Goal: Task Accomplishment & Management: Use online tool/utility

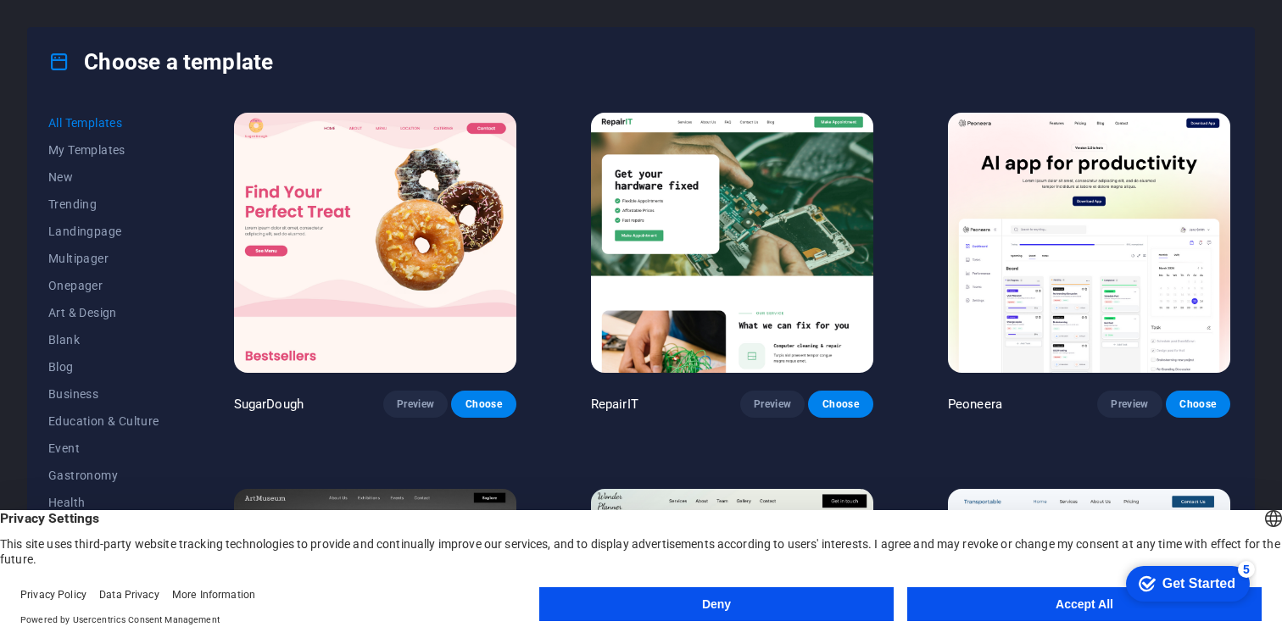
click at [1112, 612] on appcues-checklist "Contextual help checklist present on screen" at bounding box center [1184, 585] width 144 height 55
drag, startPoint x: 44, startPoint y: 403, endPoint x: 992, endPoint y: 600, distance: 968.1
click at [992, 600] on button "Accept All" at bounding box center [1084, 604] width 354 height 34
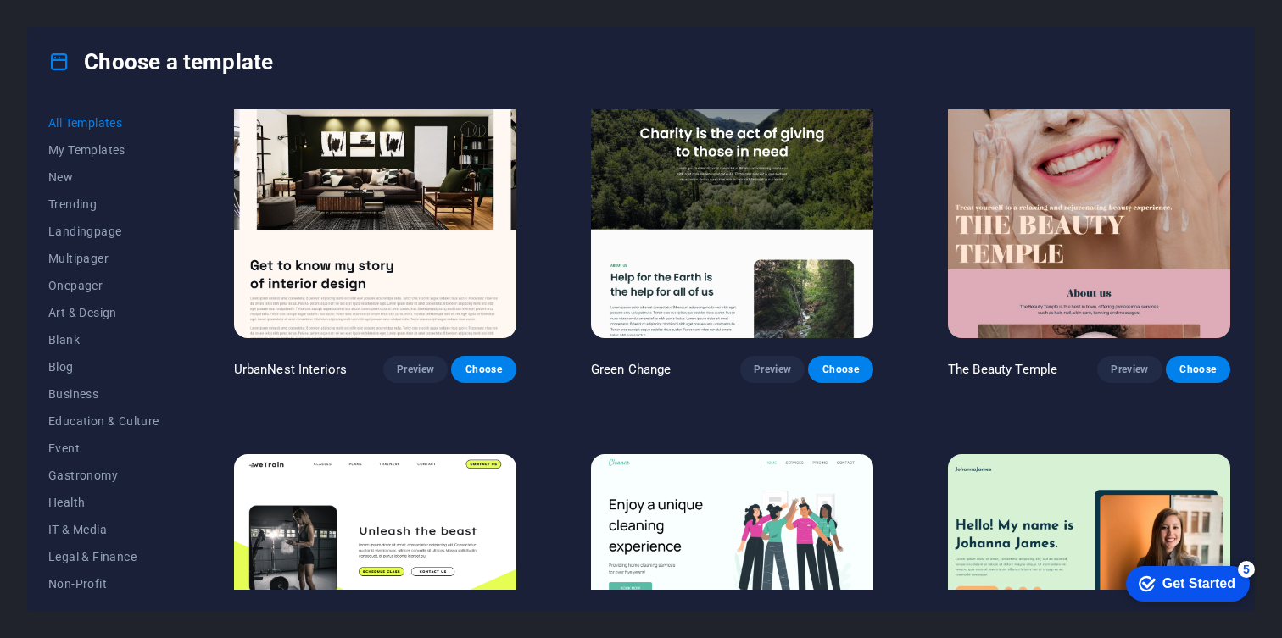
scroll to position [2106, 0]
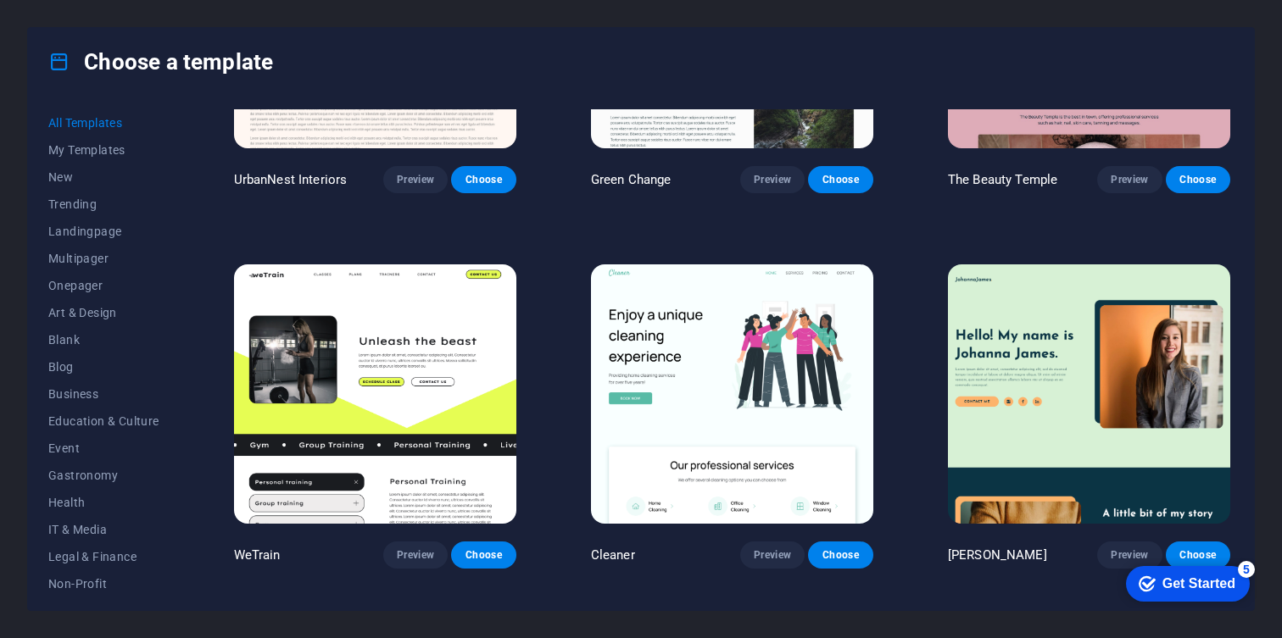
click at [812, 437] on img at bounding box center [732, 394] width 282 height 260
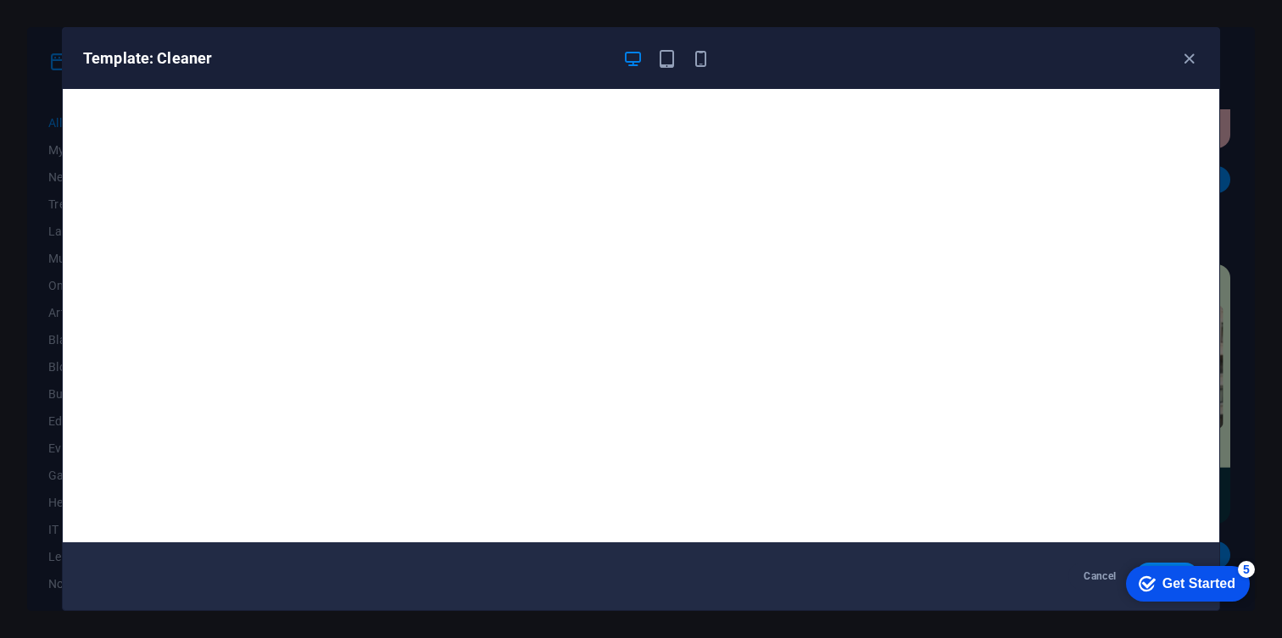
click at [1247, 570] on div "5" at bounding box center [1246, 569] width 17 height 17
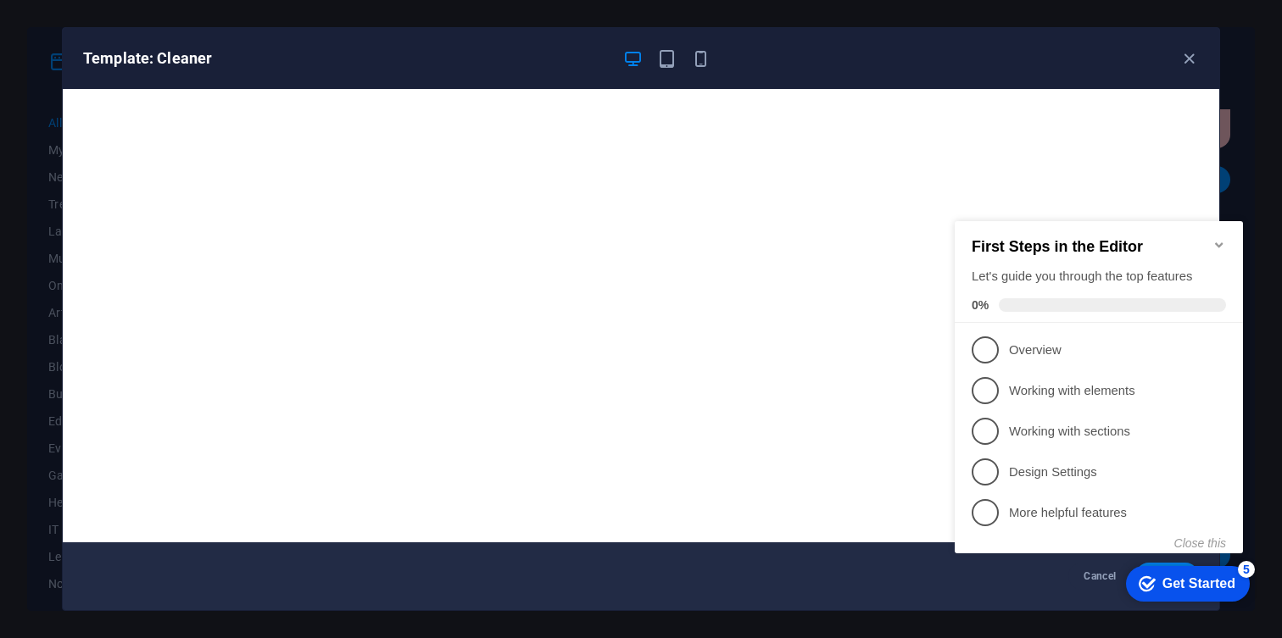
click at [1254, 511] on div "checkmark Get Started 5 First Steps in the Editor Let's guide you through the t…" at bounding box center [1102, 403] width 309 height 412
click at [1058, 609] on appcues-checklist "Contextual help checklist present on screen" at bounding box center [1102, 405] width 309 height 416
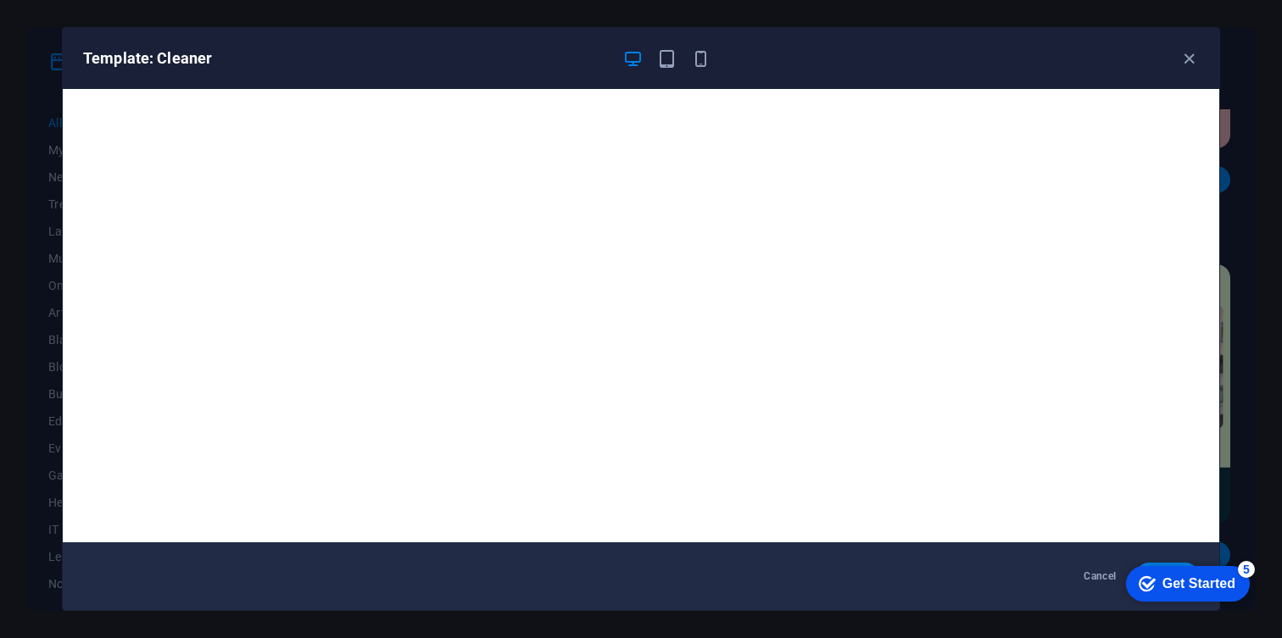
click at [1158, 563] on div "checkmark Get Started 5 First Steps in the Editor Let's guide you through the t…" at bounding box center [1184, 583] width 144 height 51
click at [1158, 564] on div "checkmark Get Started 5 First Steps in the Editor Let's guide you through the t…" at bounding box center [1184, 583] width 144 height 51
click at [1159, 566] on div "checkmark Get Started 5" at bounding box center [1188, 584] width 124 height 36
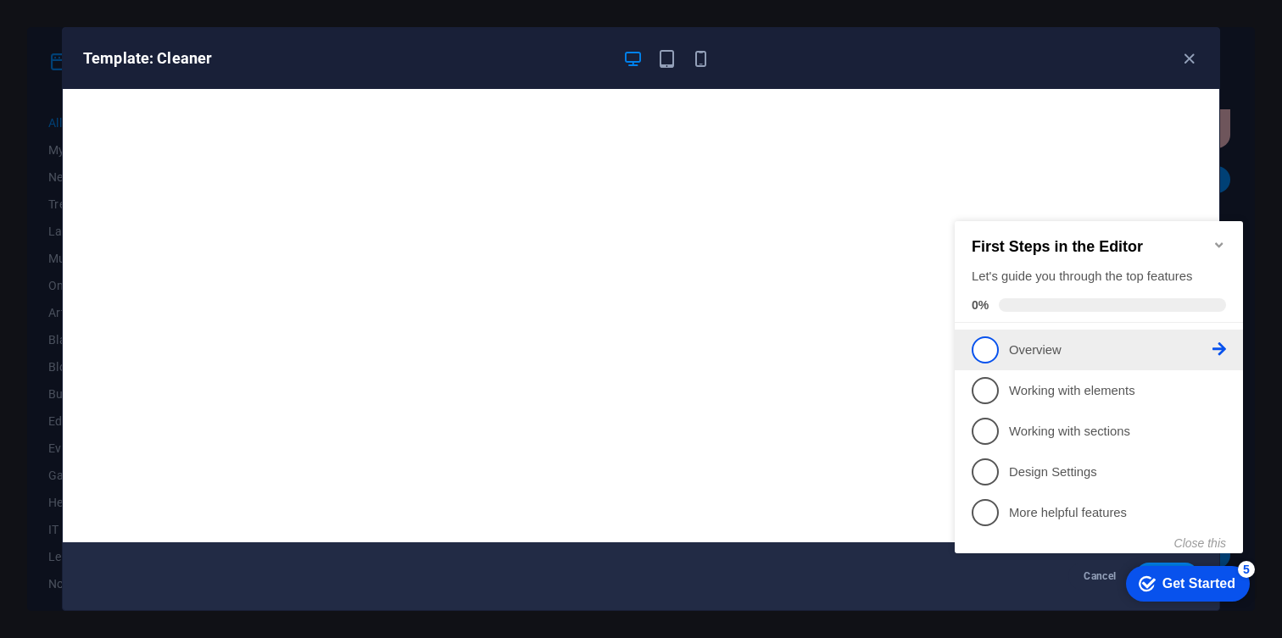
click at [1043, 358] on link "1 Overview - incomplete" at bounding box center [1098, 350] width 254 height 27
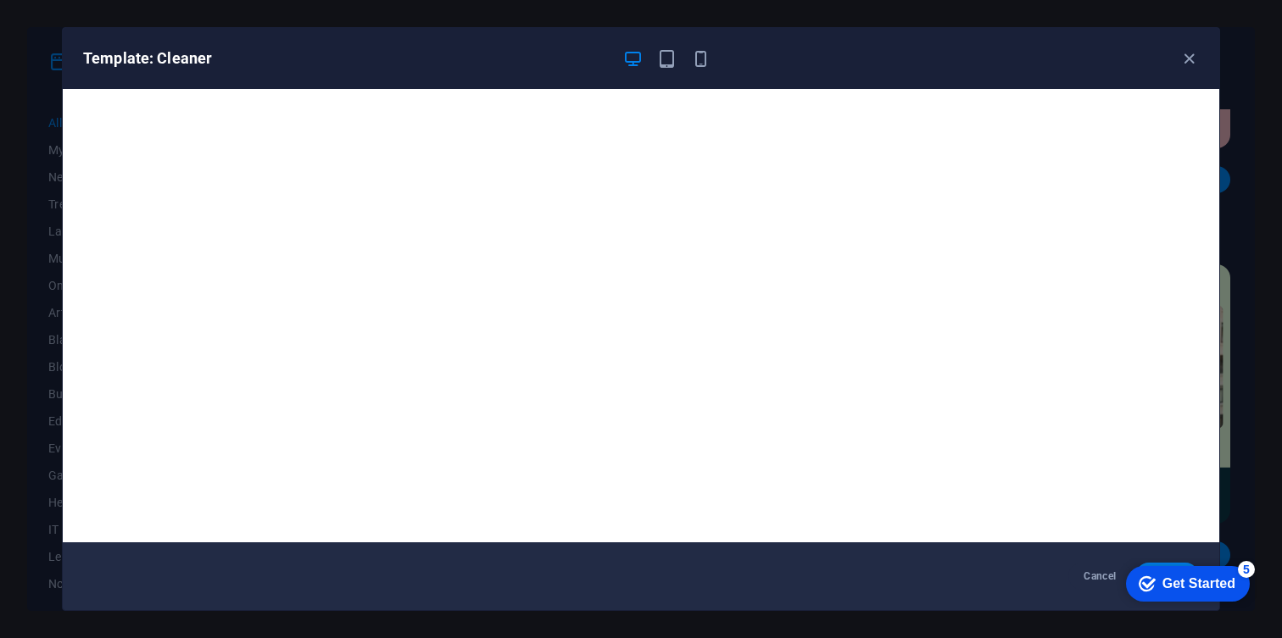
click at [1276, 319] on div "Template: Cleaner Cancel Choose" at bounding box center [641, 319] width 1282 height 638
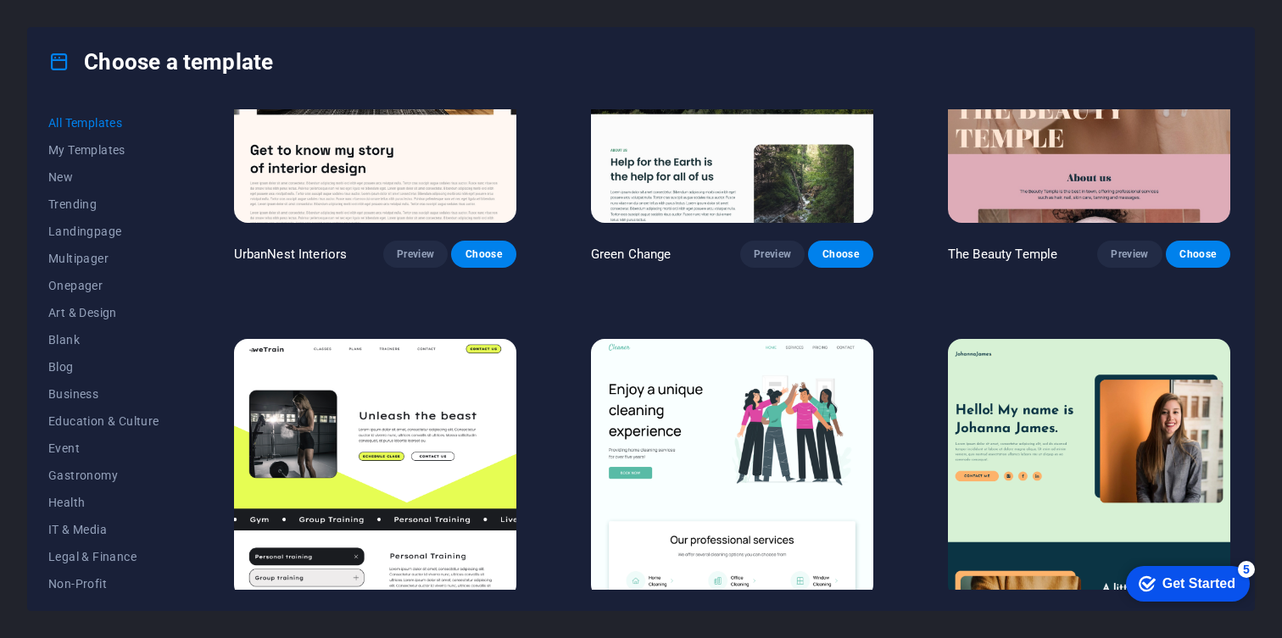
scroll to position [1968, 0]
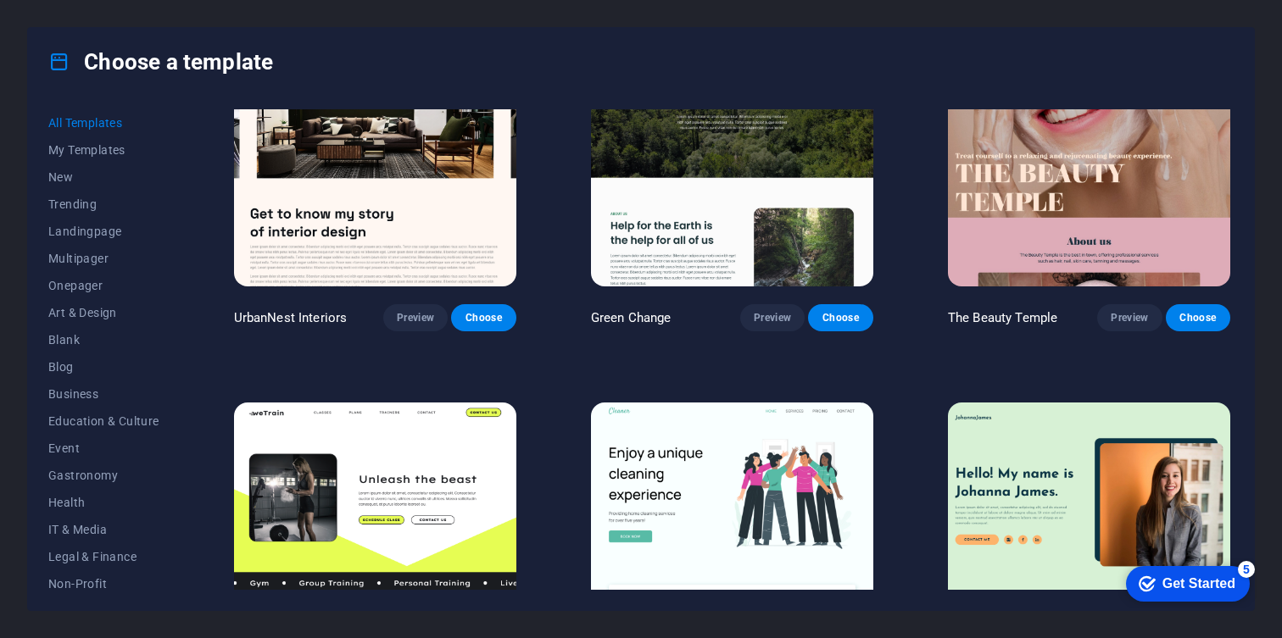
click at [500, 311] on span "Choose" at bounding box center [483, 318] width 37 height 14
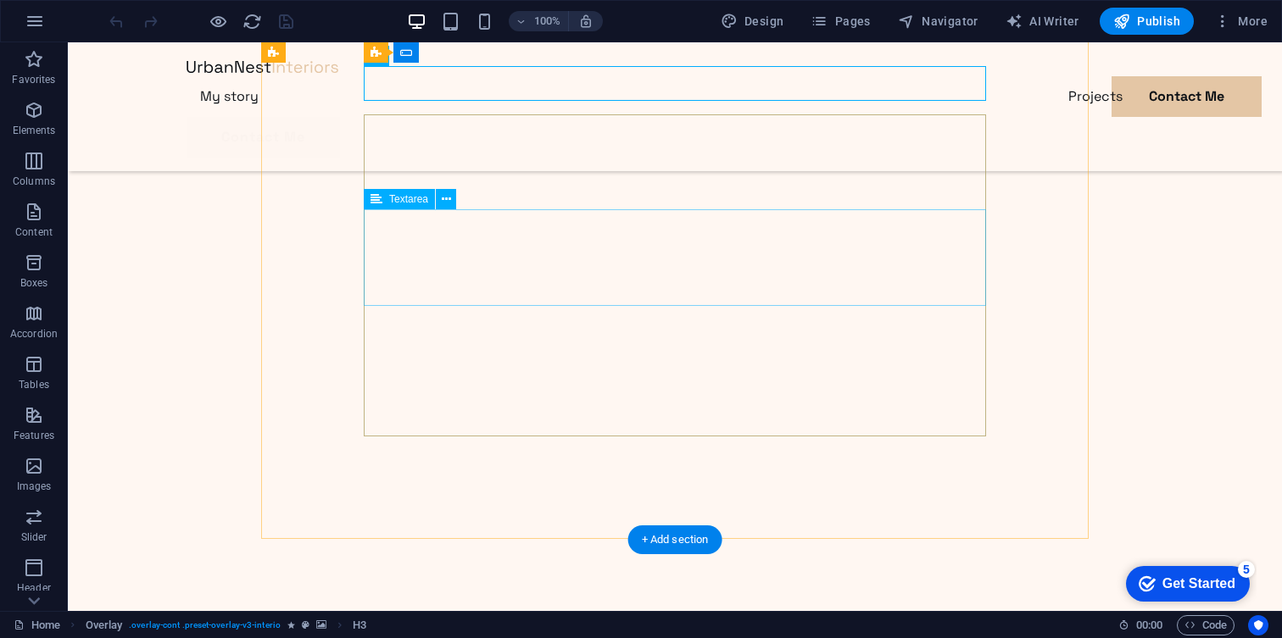
scroll to position [399, 0]
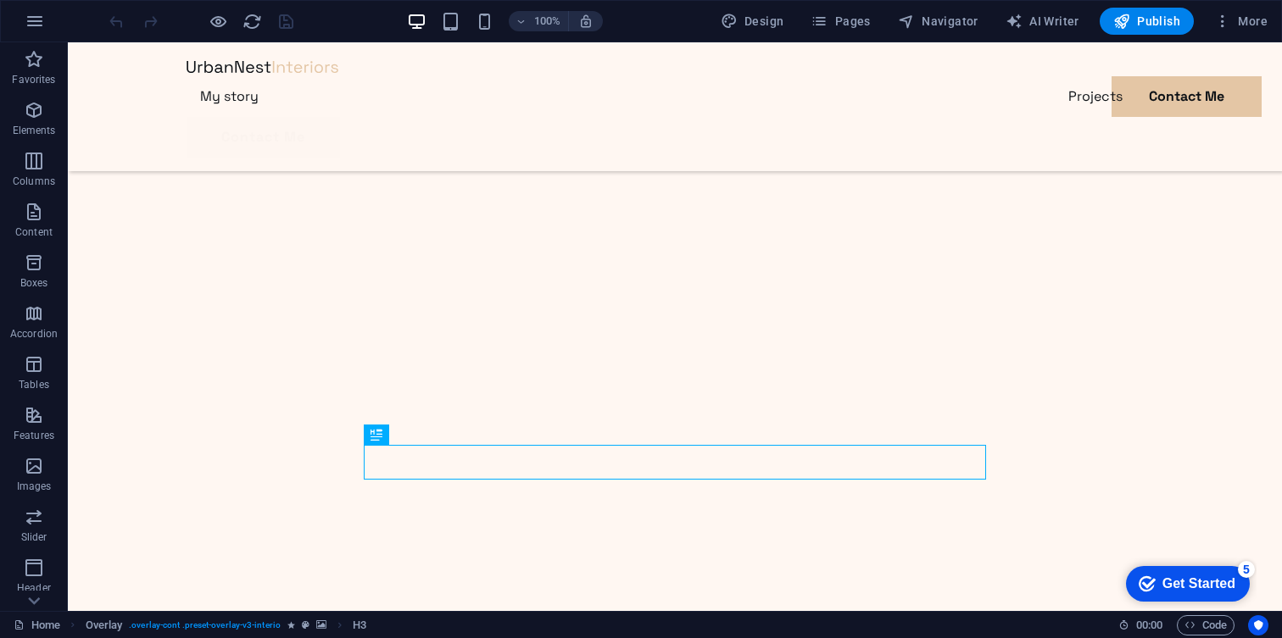
click at [1127, 36] on div "100% Design Pages Navigator AI Writer Publish More" at bounding box center [641, 21] width 1280 height 41
click at [1127, 31] on button "Publish" at bounding box center [1146, 21] width 94 height 27
